Goal: Task Accomplishment & Management: Complete application form

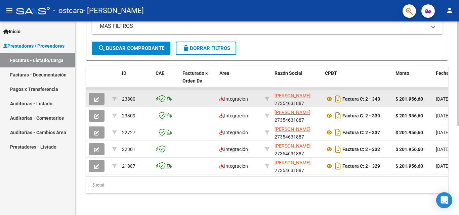
click at [102, 93] on button "button" at bounding box center [97, 99] width 16 height 12
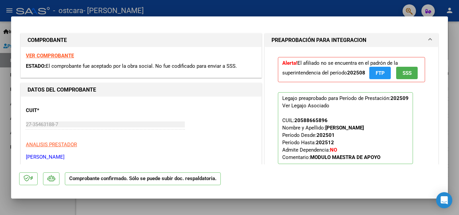
click at [377, 71] on span "FTP" at bounding box center [380, 73] width 9 height 6
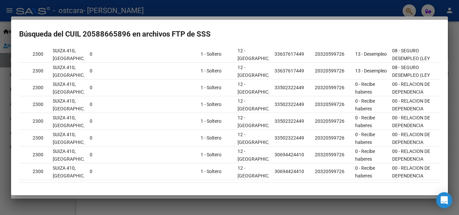
scroll to position [85, 0]
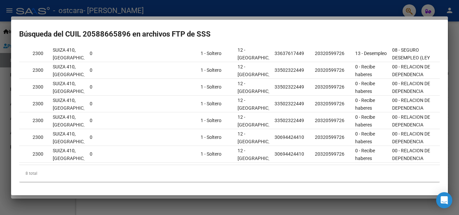
click at [278, 204] on div at bounding box center [229, 107] width 459 height 215
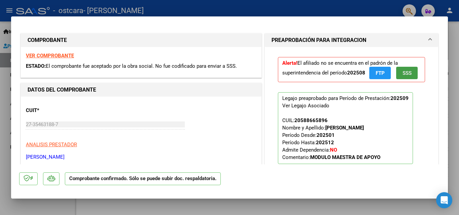
click at [404, 78] on button "SSS" at bounding box center [407, 73] width 22 height 12
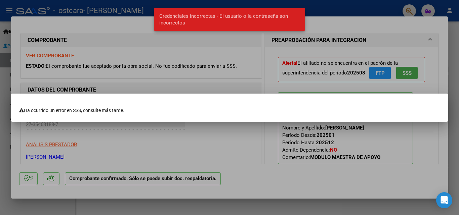
click at [221, 209] on div at bounding box center [229, 107] width 459 height 215
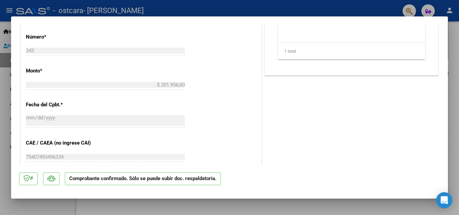
click at [224, 205] on div at bounding box center [229, 107] width 459 height 215
type input "$ 0,00"
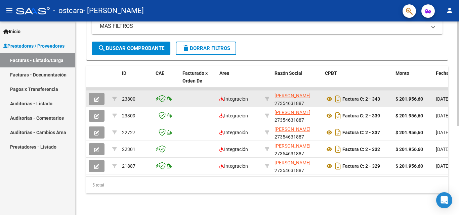
scroll to position [165, 0]
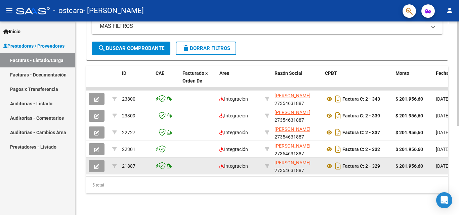
click at [95, 168] on datatable-body-cell at bounding box center [98, 166] width 24 height 16
click at [95, 164] on icon "button" at bounding box center [96, 166] width 5 height 5
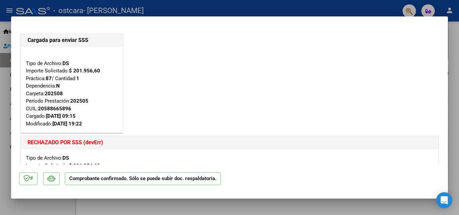
click at [8, 115] on div at bounding box center [229, 107] width 459 height 215
type input "$ 0,00"
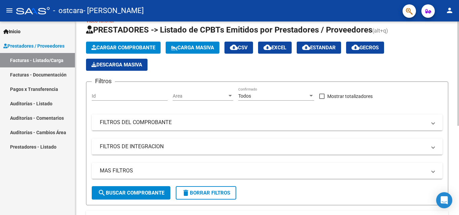
scroll to position [0, 0]
